Goal: Information Seeking & Learning: Learn about a topic

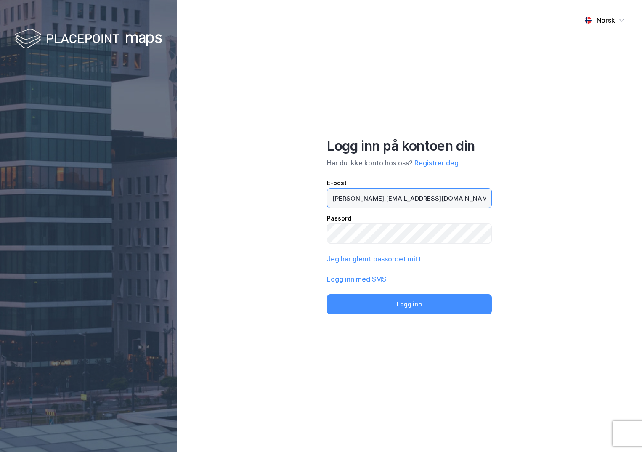
click at [414, 199] on input "[PERSON_NAME],[EMAIL_ADDRESS][DOMAIN_NAME]" at bounding box center [409, 198] width 164 height 19
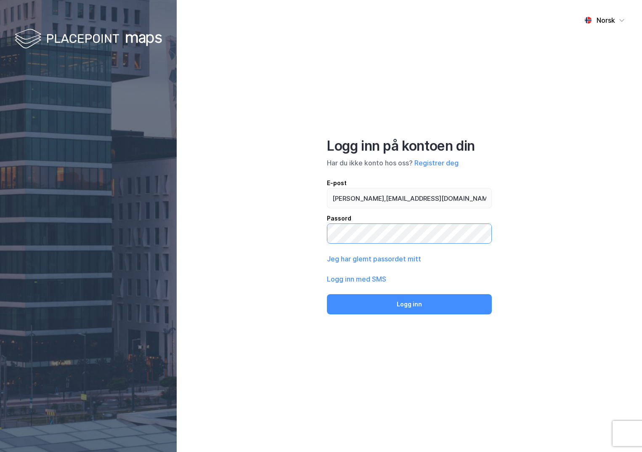
click at [327, 294] on button "Logg inn" at bounding box center [409, 304] width 165 height 20
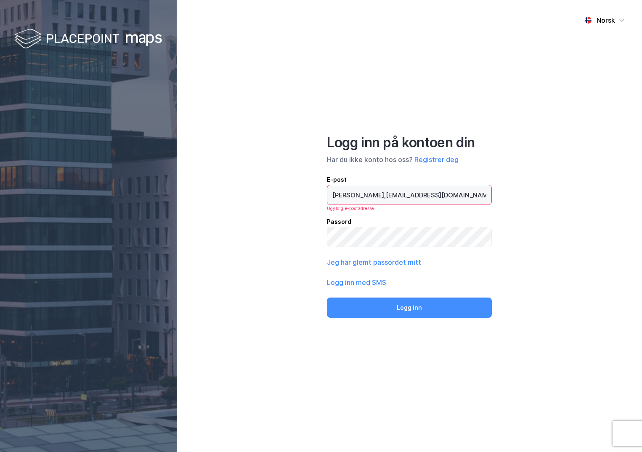
drag, startPoint x: 442, startPoint y: 194, endPoint x: 197, endPoint y: 190, distance: 244.5
click at [197, 190] on div "Norsk Logg inn på kontoen din Har du ikke konto hos oss? Registrer deg E-post […" at bounding box center [409, 226] width 465 height 452
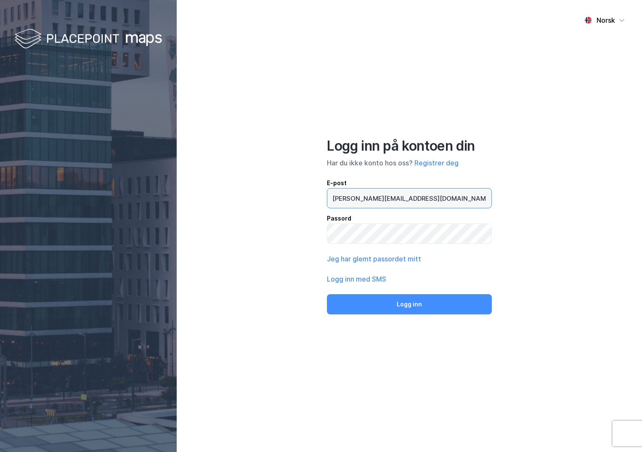
type input "[PERSON_NAME][EMAIL_ADDRESS][DOMAIN_NAME]"
click at [327, 294] on button "Logg inn" at bounding box center [409, 304] width 165 height 20
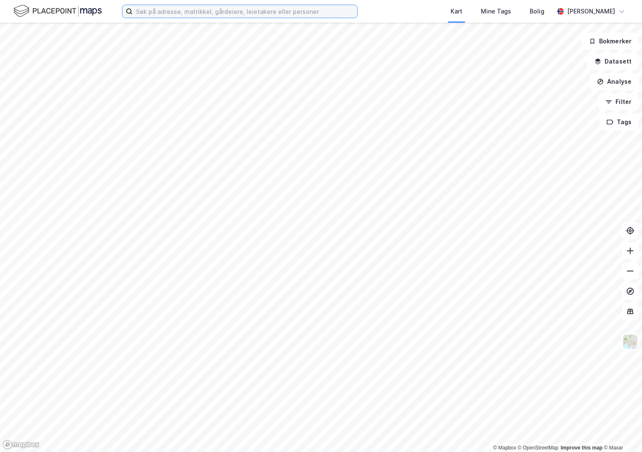
click at [191, 13] on input at bounding box center [245, 11] width 225 height 13
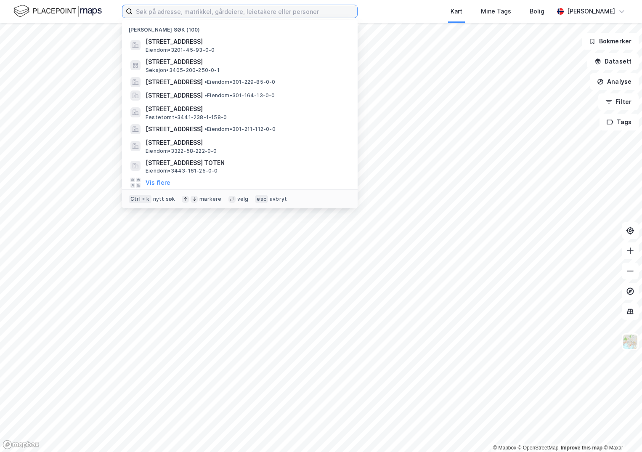
paste input "3207-244/260/0/0"
type input "3207-244/260/0/0"
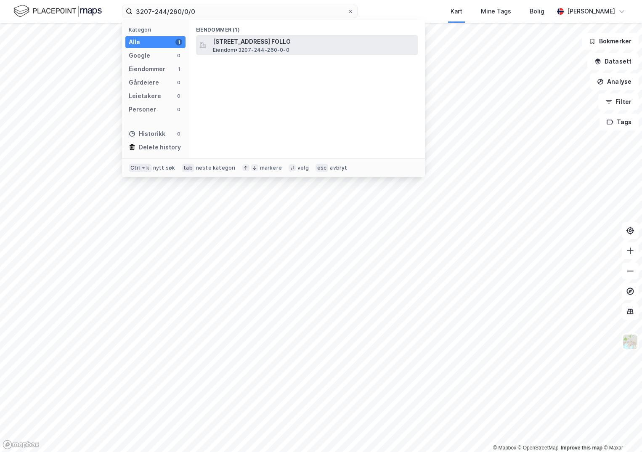
click at [239, 40] on span "[STREET_ADDRESS] FOLLO" at bounding box center [314, 42] width 202 height 10
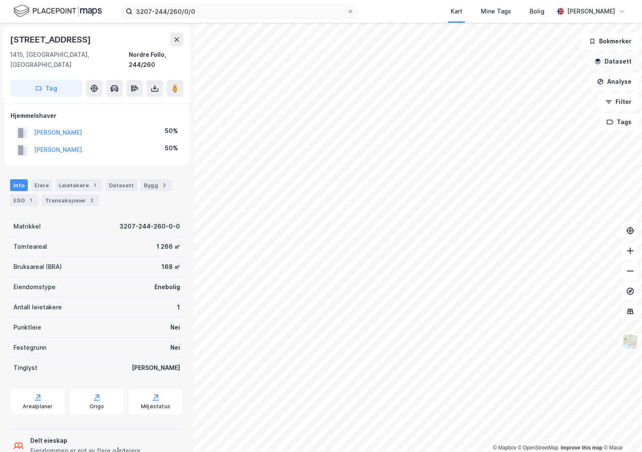
click at [620, 61] on button "Datasett" at bounding box center [612, 61] width 51 height 17
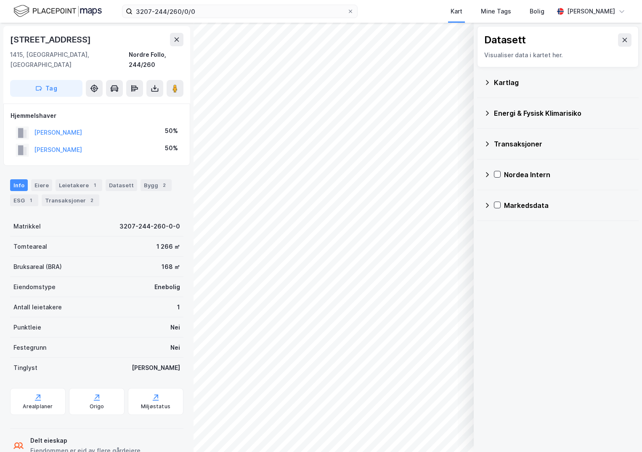
drag, startPoint x: 506, startPoint y: 83, endPoint x: 510, endPoint y: 81, distance: 4.7
click at [507, 82] on div "Kartlag" at bounding box center [563, 82] width 138 height 10
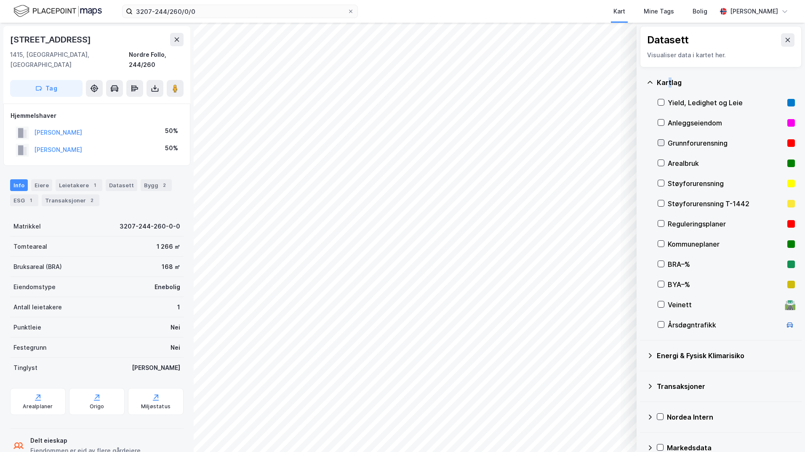
click at [642, 143] on icon at bounding box center [661, 143] width 6 height 6
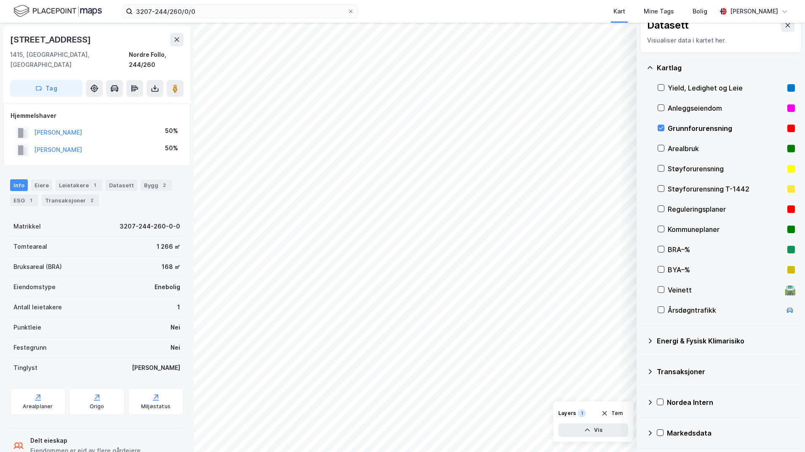
click at [642, 340] on div "Energi & Fysisk Klimarisiko" at bounding box center [720, 341] width 148 height 20
click at [642, 359] on icon at bounding box center [671, 361] width 6 height 6
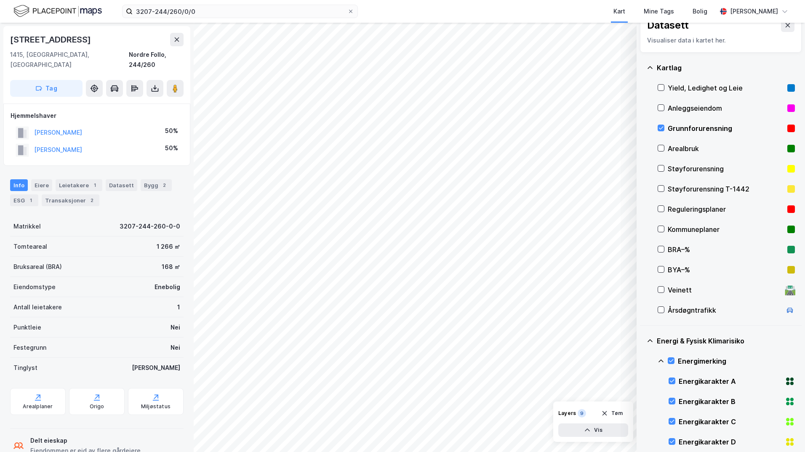
click at [642, 361] on icon at bounding box center [660, 360] width 5 height 3
click at [642, 400] on icon at bounding box center [671, 401] width 6 height 6
click at [642, 400] on icon at bounding box center [660, 401] width 5 height 3
click at [642, 420] on icon at bounding box center [671, 421] width 6 height 6
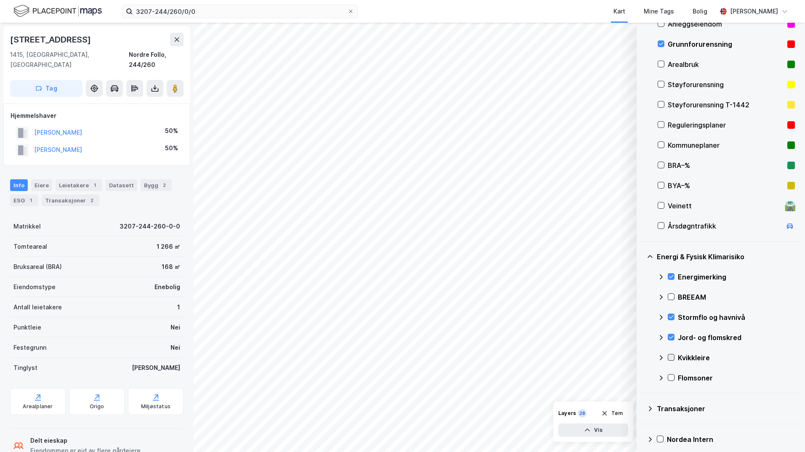
click at [642, 356] on icon at bounding box center [671, 357] width 6 height 6
click at [642, 357] on icon at bounding box center [660, 357] width 5 height 3
click at [642, 379] on icon at bounding box center [671, 378] width 6 height 6
click at [642, 379] on icon at bounding box center [660, 378] width 7 height 7
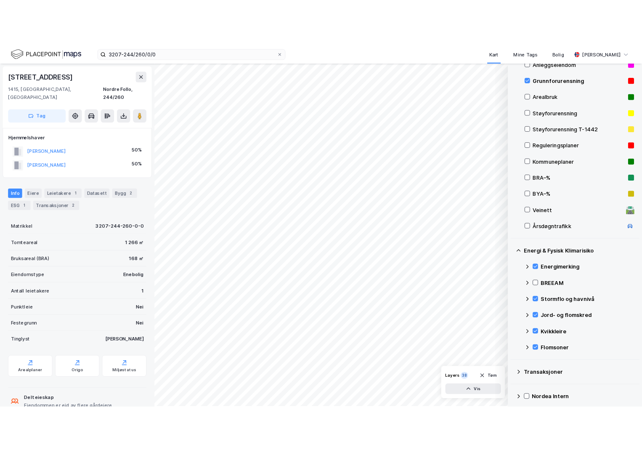
scroll to position [57, 0]
